Goal: Task Accomplishment & Management: Manage account settings

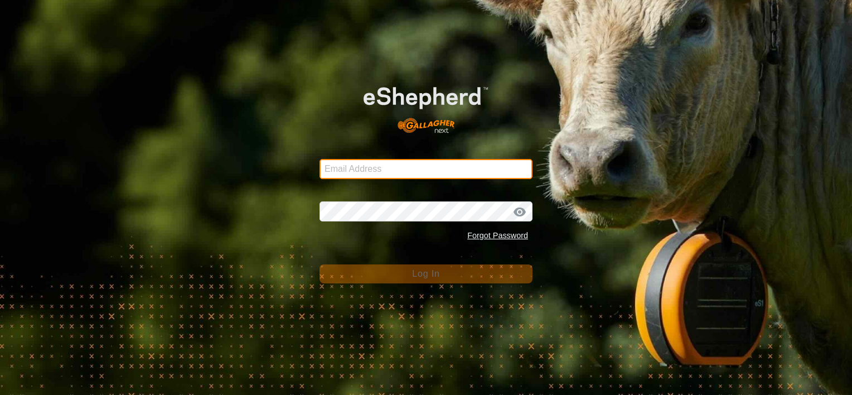
type input "[PERSON_NAME][EMAIL_ADDRESS][DOMAIN_NAME]"
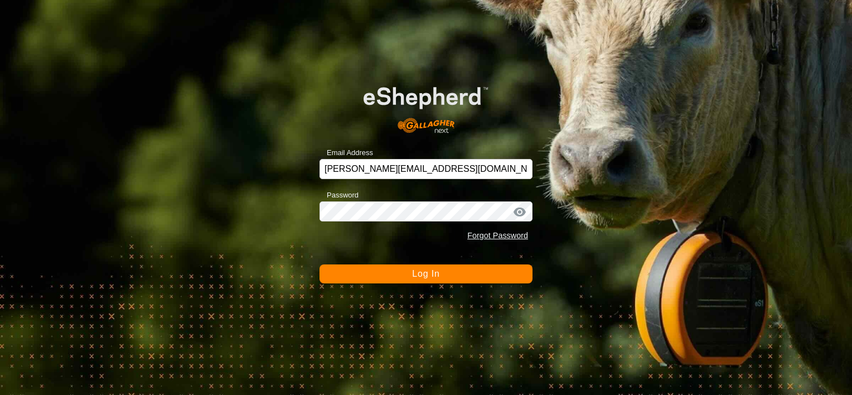
click at [387, 274] on button "Log In" at bounding box center [425, 273] width 213 height 19
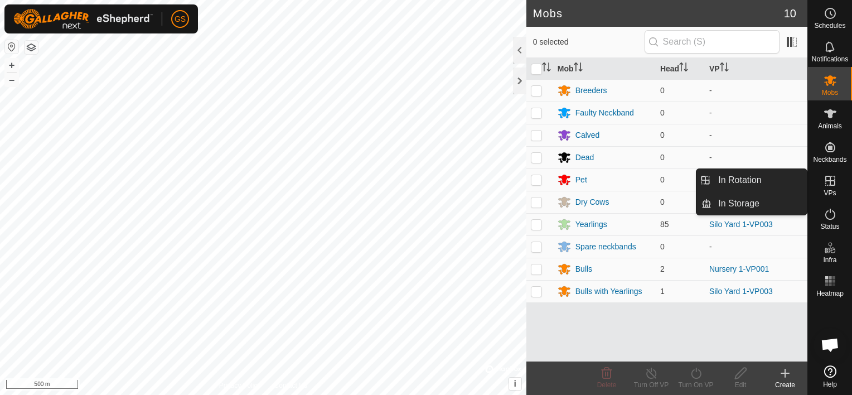
click at [832, 185] on icon at bounding box center [830, 181] width 10 height 10
click at [758, 184] on link "In Rotation" at bounding box center [758, 180] width 95 height 22
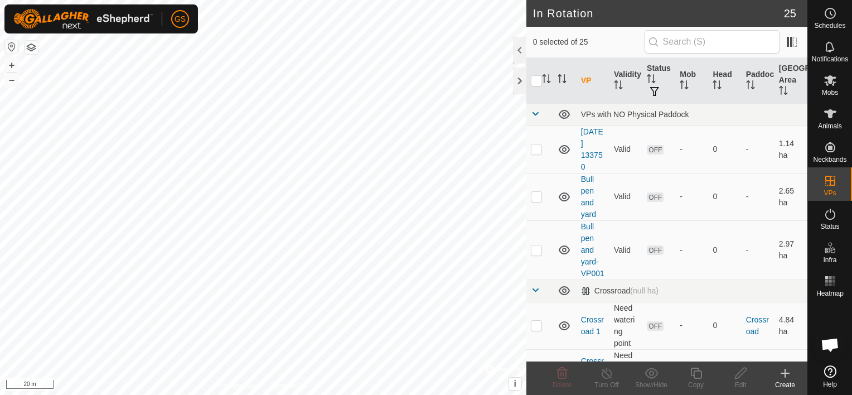
checkbox input "true"
click at [696, 376] on icon at bounding box center [696, 372] width 14 height 13
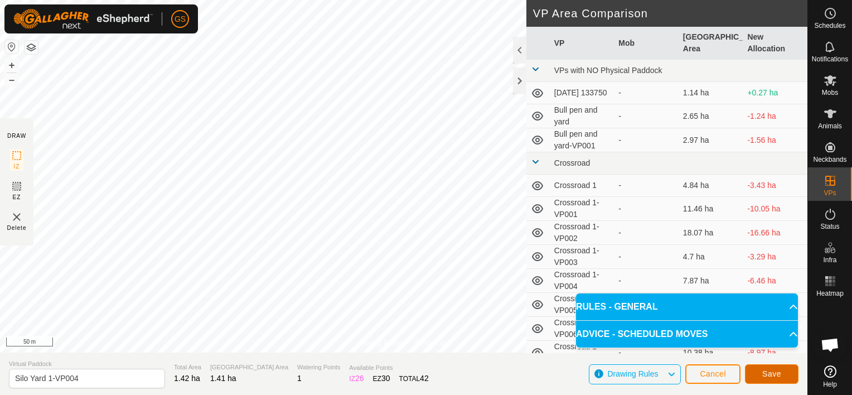
click at [780, 373] on button "Save" at bounding box center [772, 374] width 54 height 20
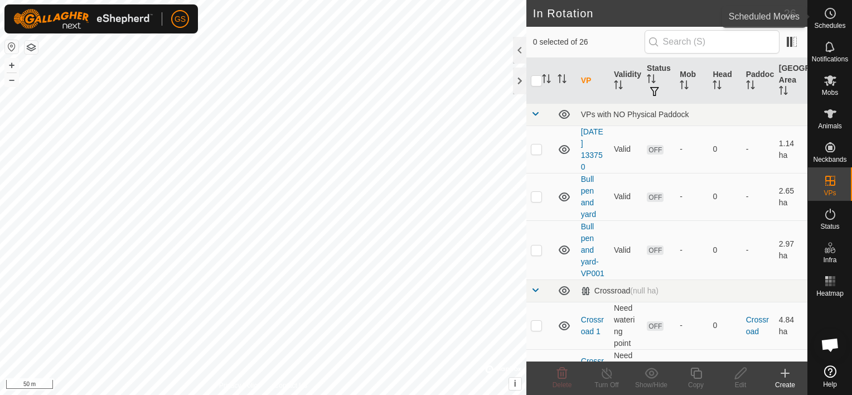
click at [831, 20] on es-schedule-vp-svg-icon at bounding box center [830, 13] width 20 height 18
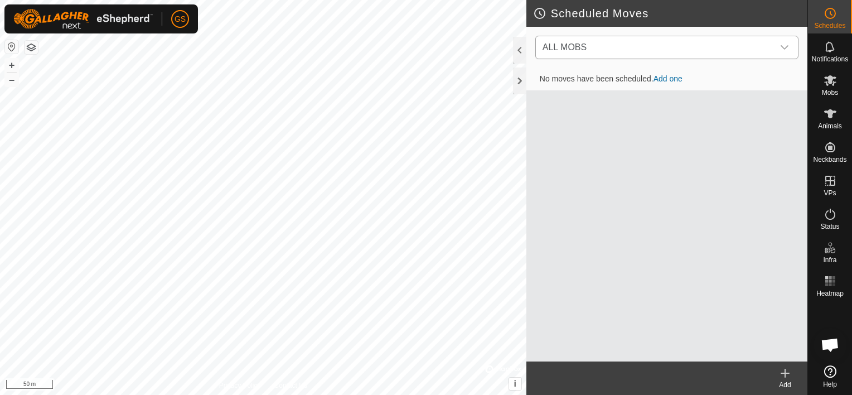
click at [745, 51] on span "ALL MOBS" at bounding box center [655, 47] width 235 height 22
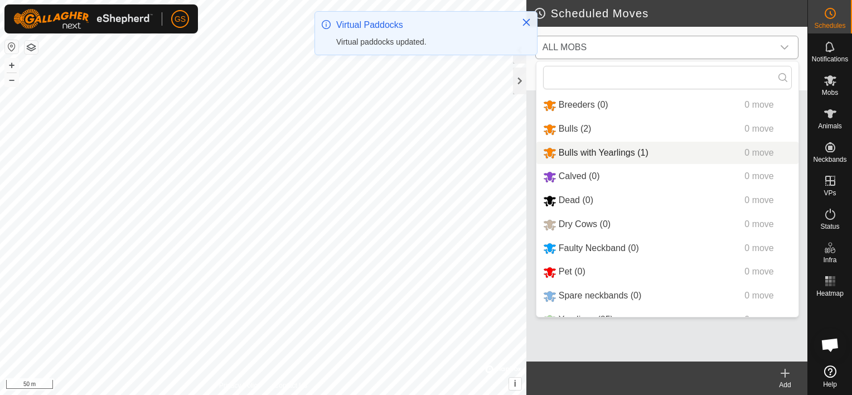
click at [609, 150] on li "Bulls with Yearlings (1) 0 move" at bounding box center [667, 153] width 262 height 23
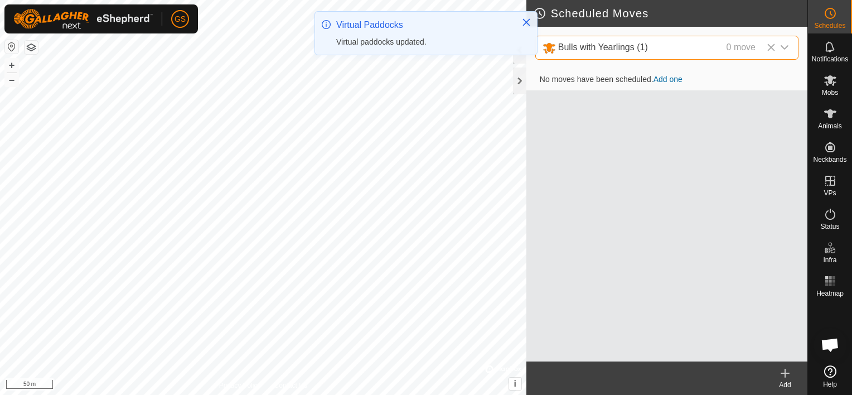
click at [747, 54] on div "0 move" at bounding box center [740, 48] width 29 height 14
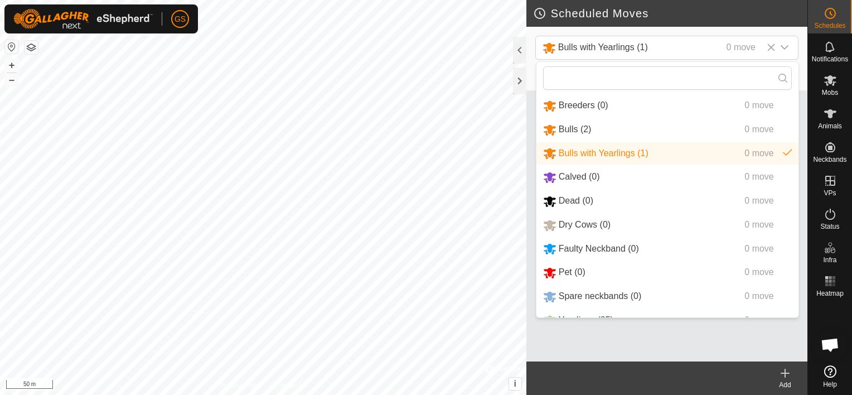
click at [594, 332] on div "No moves have been scheduled. Add one" at bounding box center [666, 215] width 281 height 293
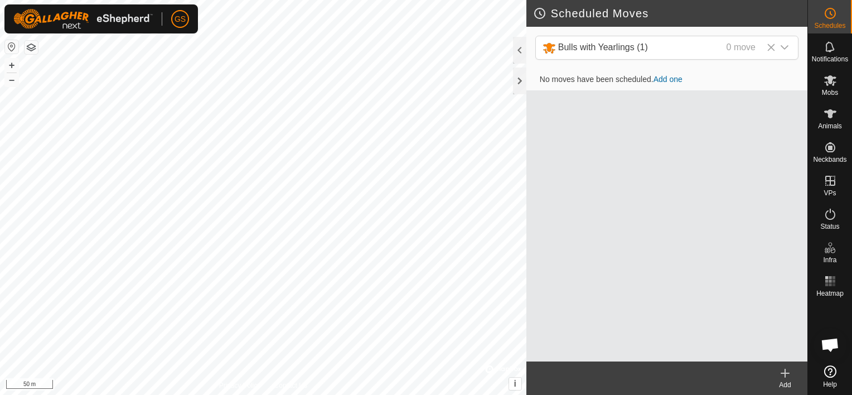
click at [785, 373] on icon at bounding box center [785, 373] width 0 height 8
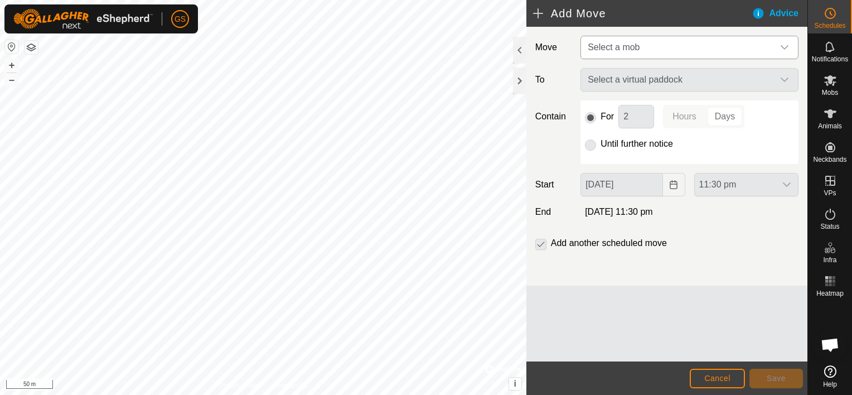
click at [707, 49] on span "Select a mob" at bounding box center [678, 47] width 190 height 22
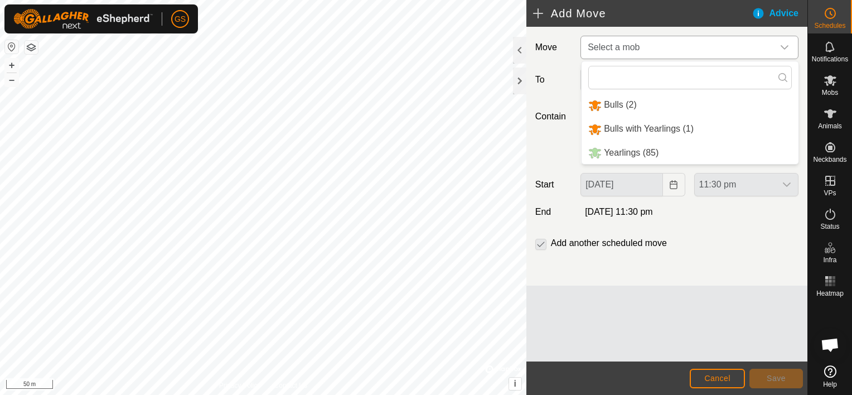
click at [642, 151] on li "Yearlings (85)" at bounding box center [689, 153] width 217 height 23
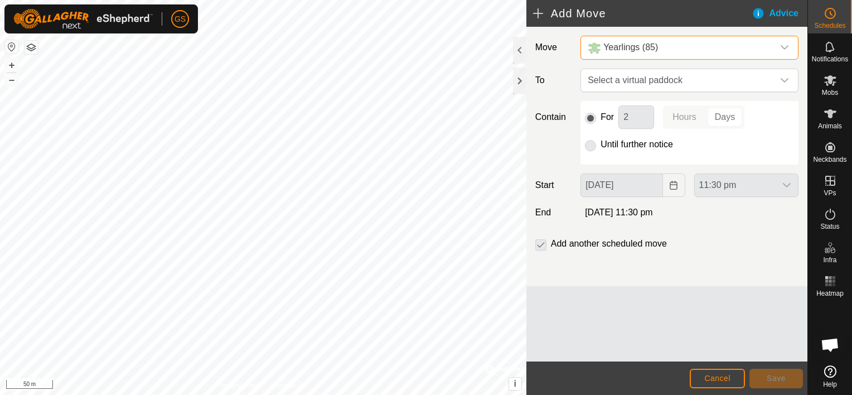
click at [593, 148] on p-radiobutton at bounding box center [590, 144] width 11 height 13
click at [629, 80] on span "Select a virtual paddock" at bounding box center [678, 80] width 190 height 22
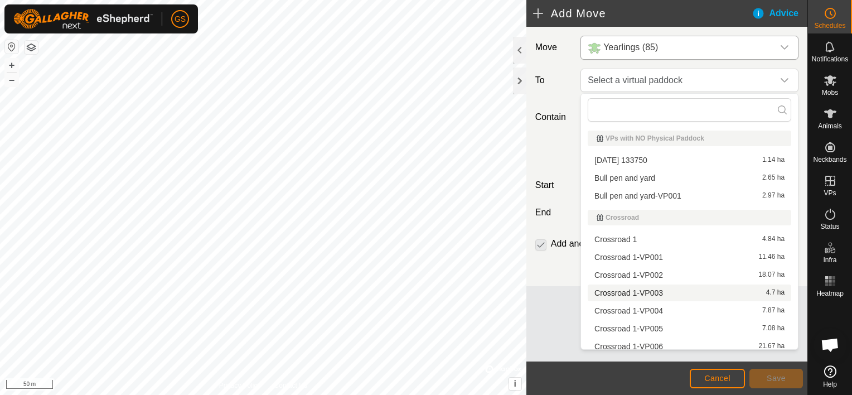
scroll to position [393, 0]
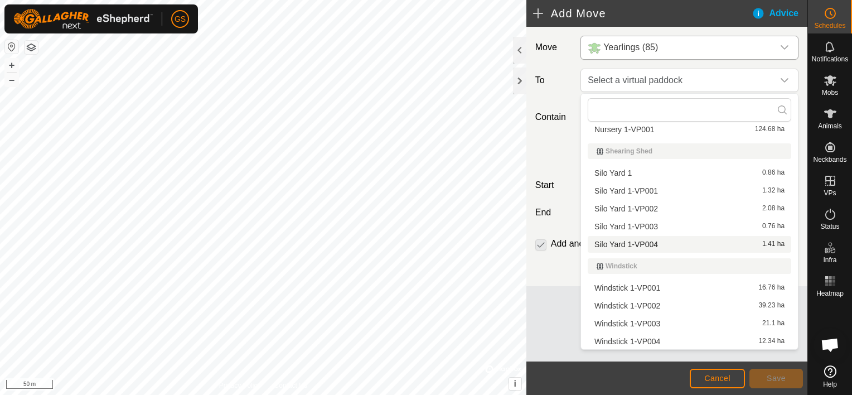
click at [649, 245] on li "Silo Yard 1-VP004 1.41 ha" at bounding box center [689, 244] width 203 height 17
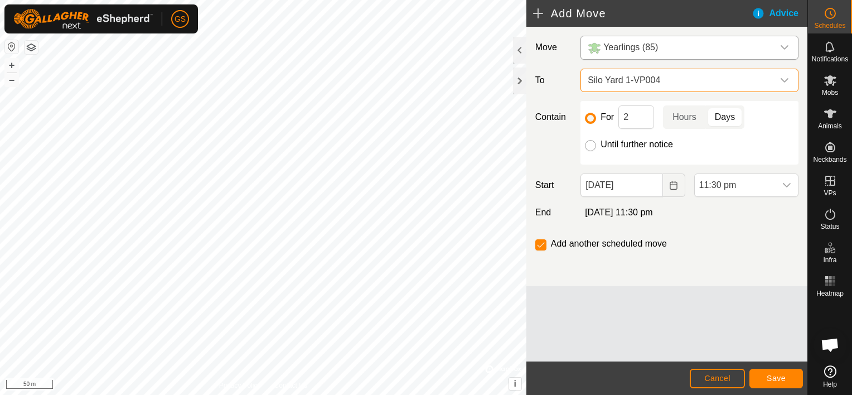
click at [589, 142] on input "Until further notice" at bounding box center [590, 145] width 11 height 11
radio input "true"
checkbox input "false"
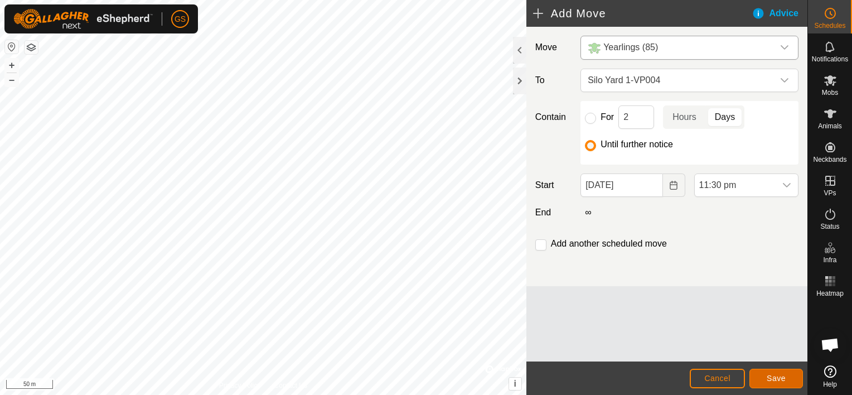
click at [783, 378] on span "Save" at bounding box center [775, 377] width 19 height 9
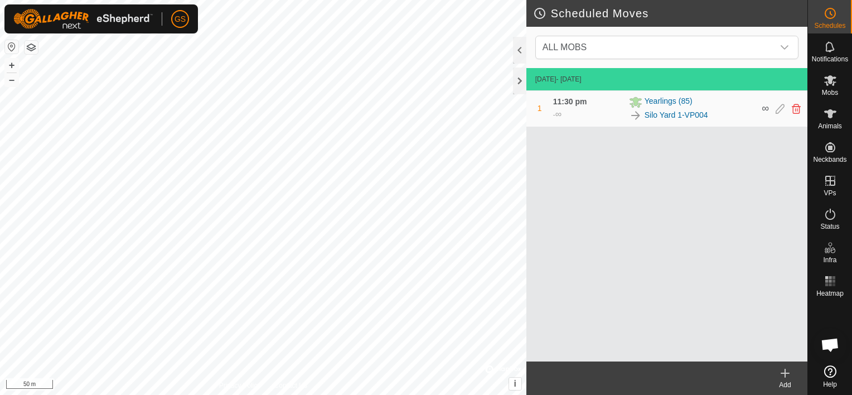
click at [782, 367] on icon at bounding box center [784, 372] width 13 height 13
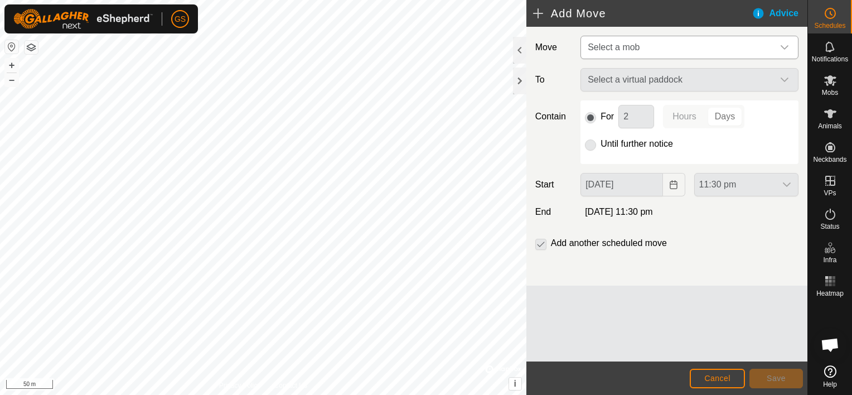
click at [673, 43] on span "Select a mob" at bounding box center [678, 47] width 190 height 22
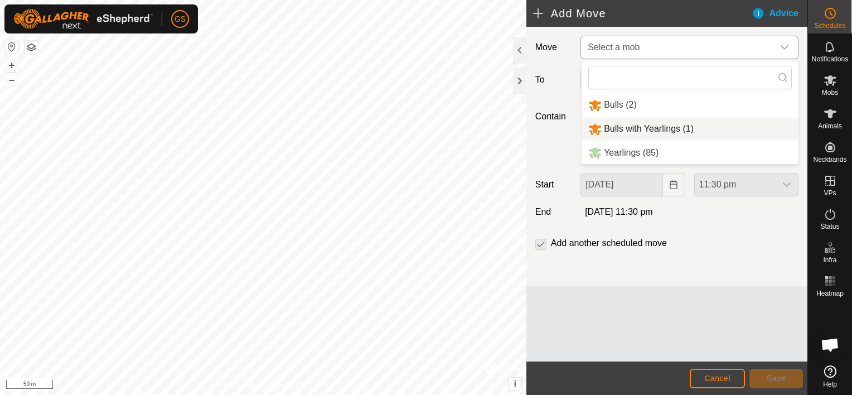
click at [670, 127] on li "Bulls with Yearlings (1)" at bounding box center [689, 129] width 217 height 23
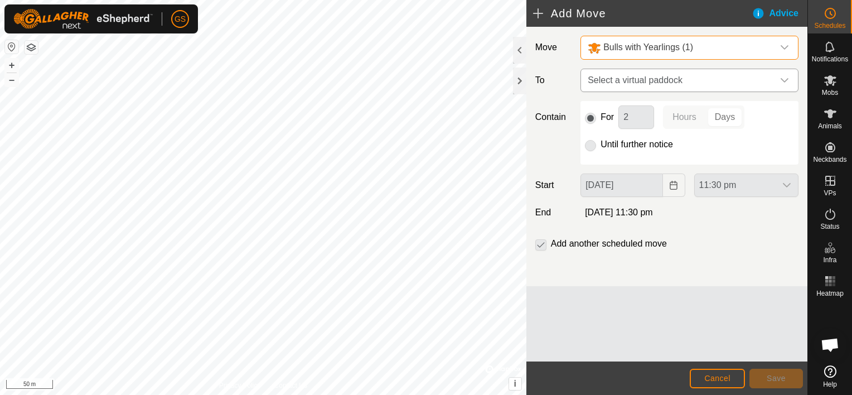
click at [671, 83] on span "Select a virtual paddock" at bounding box center [678, 80] width 190 height 22
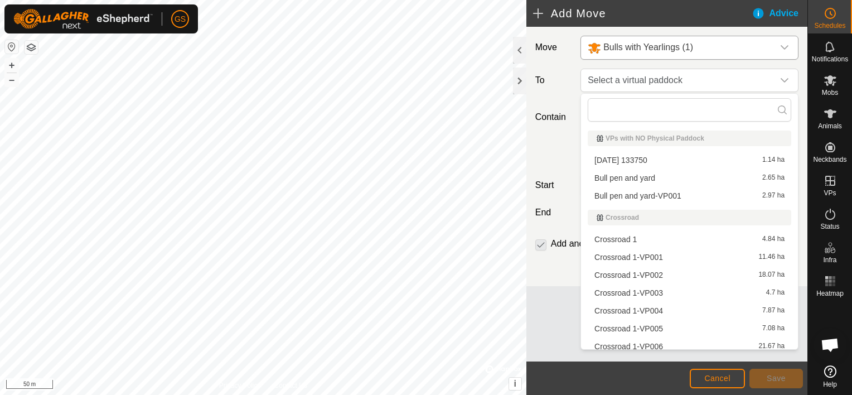
scroll to position [393, 0]
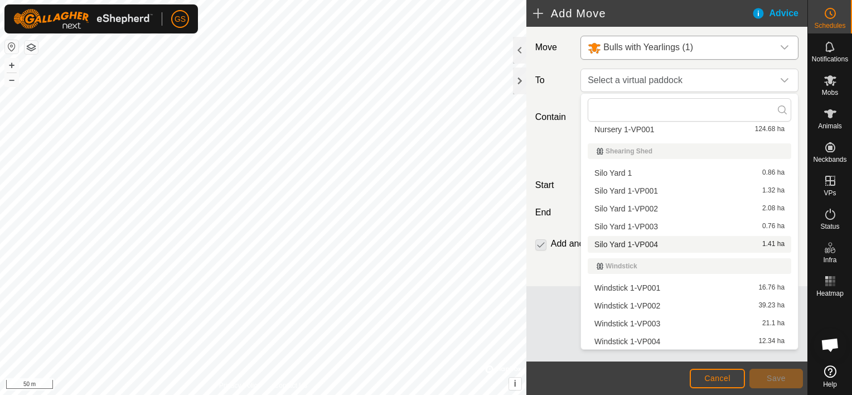
click at [656, 240] on li "Silo Yard 1-VP004 1.41 ha" at bounding box center [689, 244] width 203 height 17
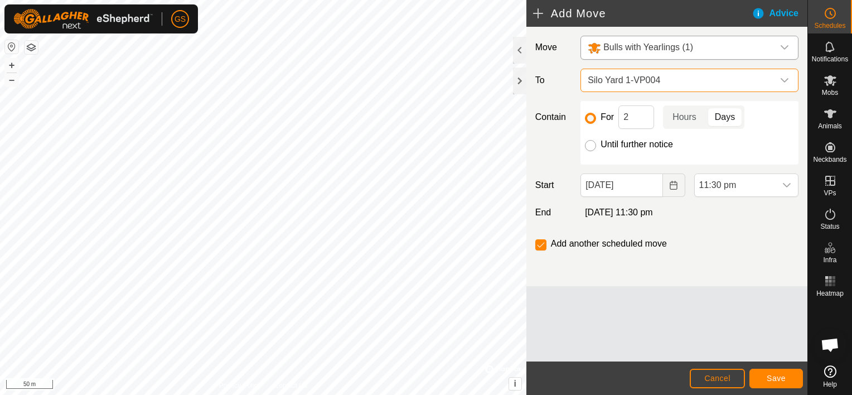
click at [588, 143] on input "Until further notice" at bounding box center [590, 145] width 11 height 11
radio input "true"
checkbox input "false"
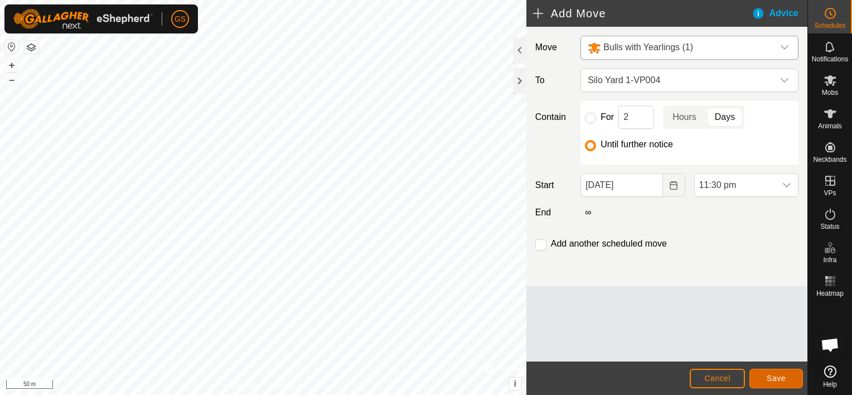
click at [773, 377] on span "Save" at bounding box center [775, 377] width 19 height 9
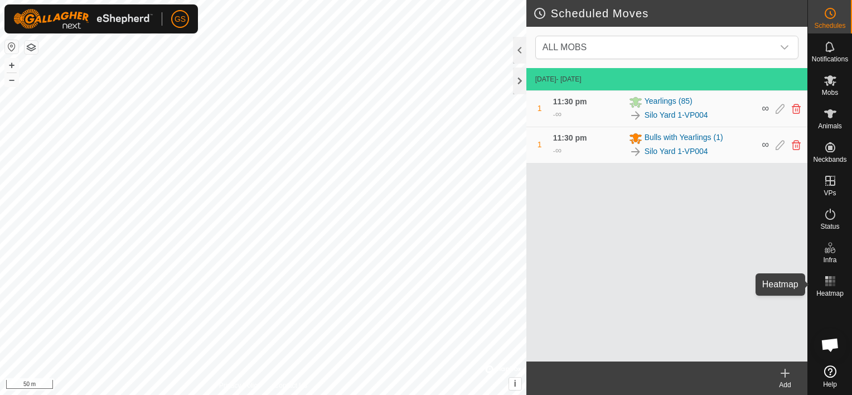
click at [833, 280] on rect at bounding box center [833, 280] width 3 height 3
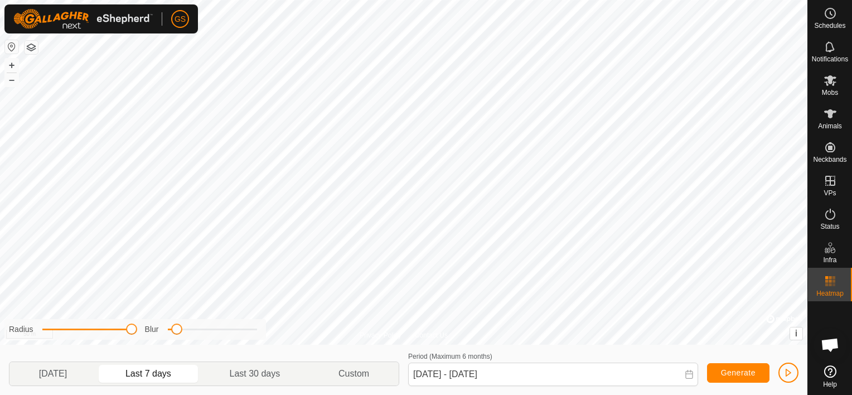
drag, startPoint x: 92, startPoint y: 332, endPoint x: 142, endPoint y: 333, distance: 49.6
click at [142, 333] on div "Radius Blur" at bounding box center [134, 329] width 261 height 21
drag, startPoint x: 178, startPoint y: 329, endPoint x: 223, endPoint y: 332, distance: 45.3
click at [223, 332] on span at bounding box center [222, 328] width 11 height 11
click at [260, 372] on p-togglebutton "Last 30 days" at bounding box center [255, 373] width 109 height 23
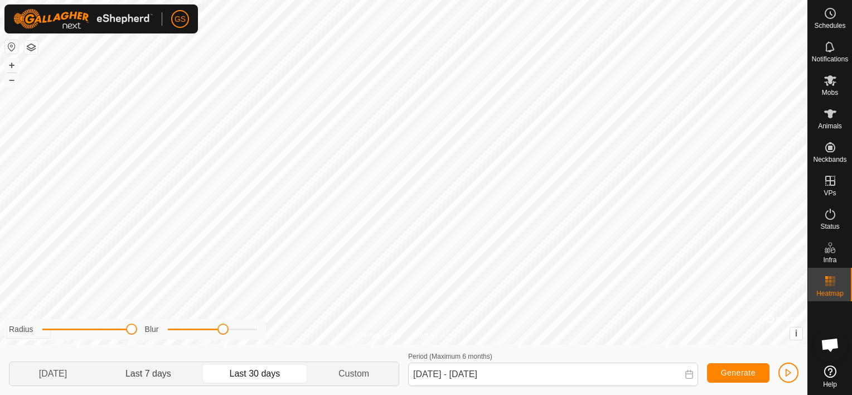
click at [162, 384] on p-togglebutton "Last 7 days" at bounding box center [148, 373] width 104 height 23
click at [86, 378] on p-togglebutton "[DATE]" at bounding box center [52, 373] width 87 height 23
type input "[DATE] - [DATE]"
click at [833, 79] on icon at bounding box center [829, 80] width 13 height 13
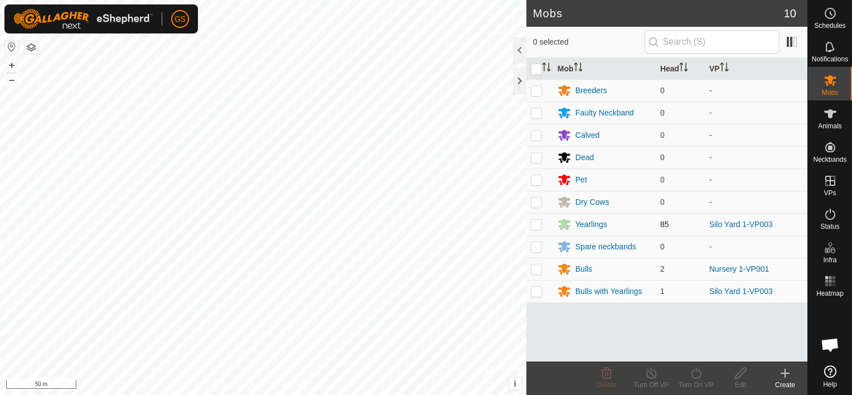
click at [538, 222] on p-checkbox at bounding box center [536, 224] width 11 height 9
checkbox input "true"
click at [837, 116] on es-animals-svg-icon at bounding box center [830, 114] width 20 height 18
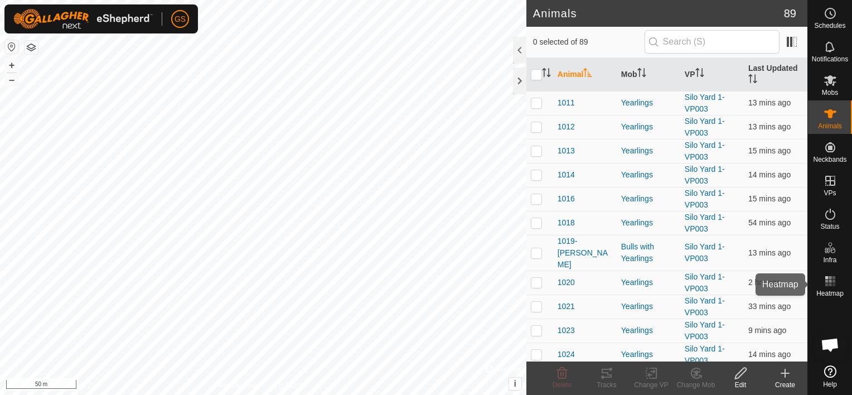
click at [827, 280] on rect at bounding box center [826, 280] width 3 height 3
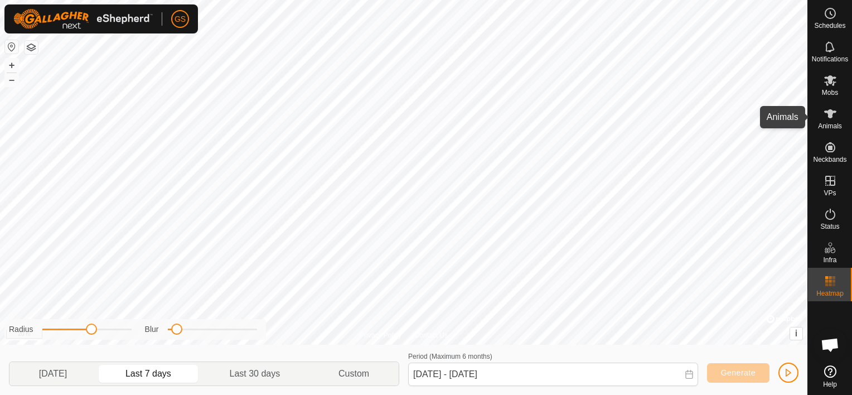
click at [832, 115] on icon at bounding box center [829, 113] width 13 height 13
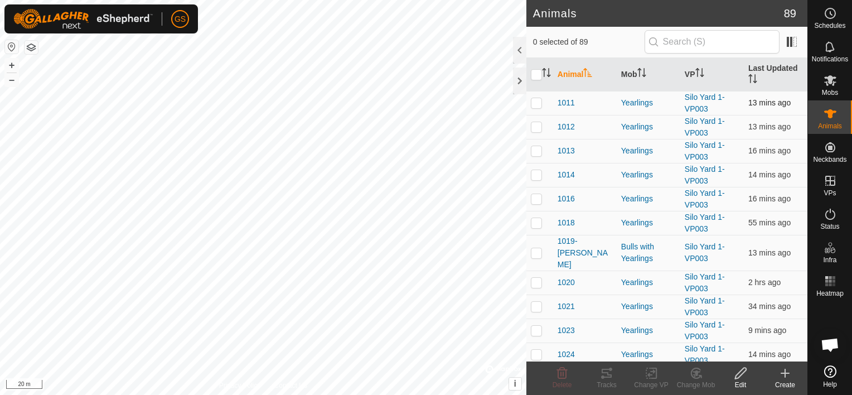
click at [535, 106] on p-checkbox at bounding box center [536, 102] width 11 height 9
checkbox input "true"
click at [535, 118] on td at bounding box center [539, 127] width 27 height 24
checkbox input "true"
click at [535, 152] on p-checkbox at bounding box center [536, 150] width 11 height 9
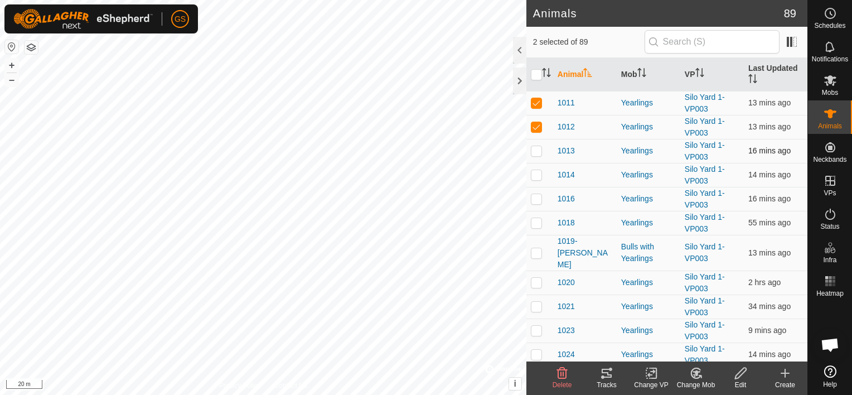
checkbox input "true"
click at [540, 177] on p-checkbox at bounding box center [536, 174] width 11 height 9
checkbox input "true"
click at [538, 197] on p-checkbox at bounding box center [536, 198] width 11 height 9
checkbox input "true"
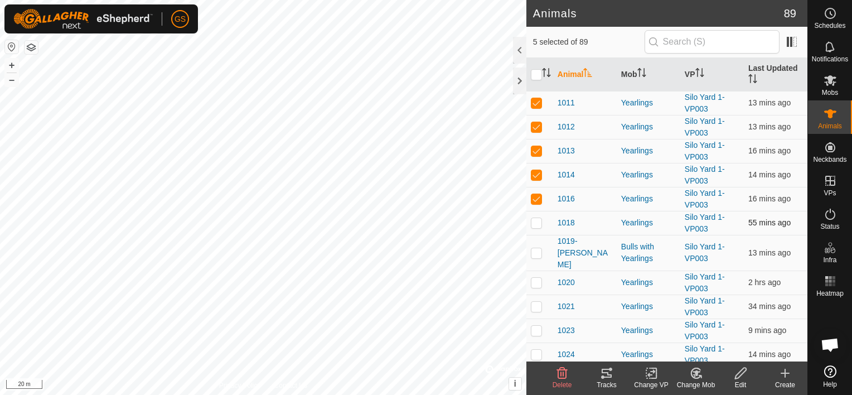
click at [539, 220] on p-checkbox at bounding box center [536, 222] width 11 height 9
checkbox input "true"
click at [541, 248] on p-checkbox at bounding box center [536, 252] width 11 height 9
checkbox input "true"
click at [537, 278] on p-checkbox at bounding box center [536, 282] width 11 height 9
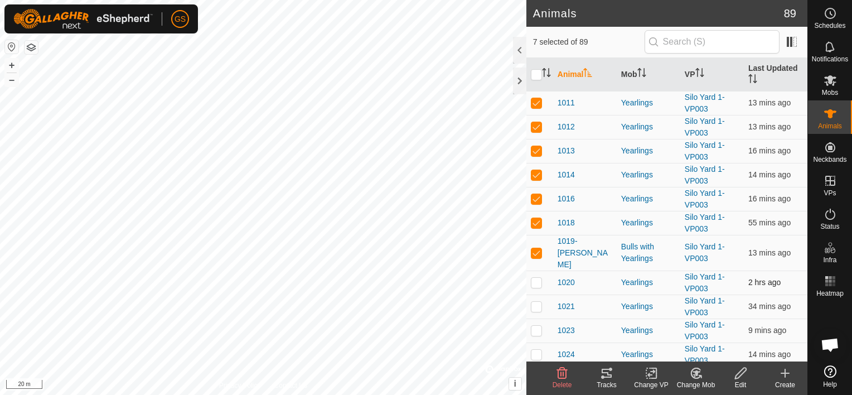
checkbox input "true"
click at [541, 302] on p-checkbox at bounding box center [536, 306] width 11 height 9
checkbox input "true"
click at [537, 325] on td at bounding box center [539, 330] width 27 height 24
checkbox input "true"
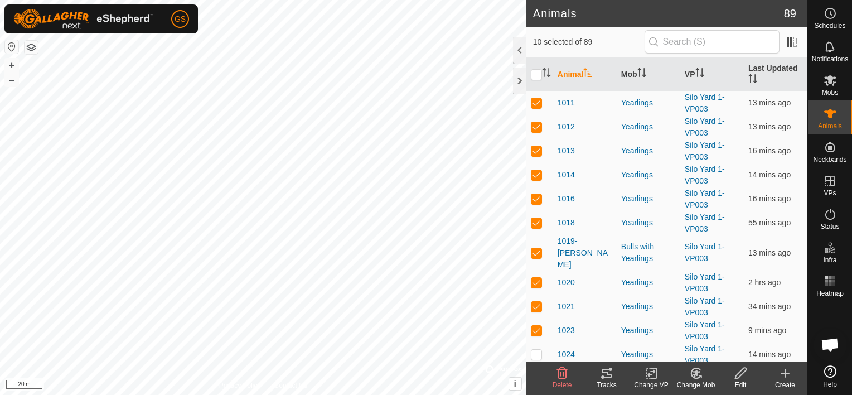
click at [615, 384] on div "Tracks" at bounding box center [606, 385] width 45 height 10
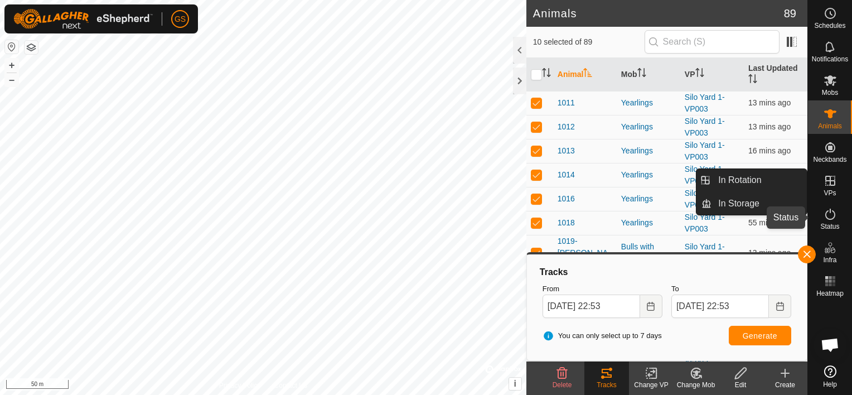
click at [825, 225] on span "Status" at bounding box center [829, 226] width 19 height 7
